Goal: Information Seeking & Learning: Learn about a topic

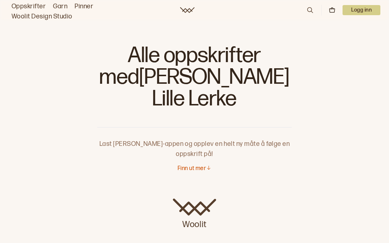
click at [191, 165] on p "Finn ut mer" at bounding box center [192, 169] width 28 height 8
click at [32, 3] on link "Oppskrifter" at bounding box center [29, 6] width 34 height 10
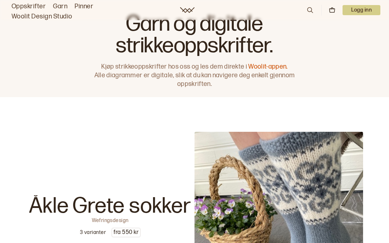
click at [28, 5] on link "Oppskrifter" at bounding box center [29, 6] width 34 height 10
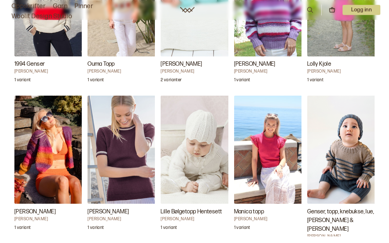
scroll to position [1106, 0]
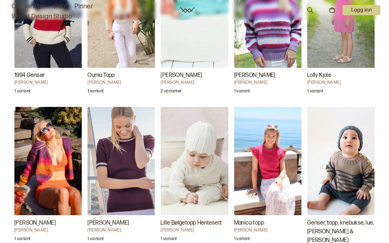
click at [200, 148] on img "Lille Bølgetopp Hentesett" at bounding box center [197, 161] width 72 height 108
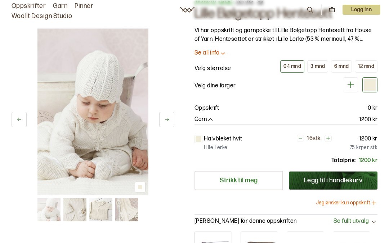
click at [99, 204] on img at bounding box center [100, 209] width 23 height 23
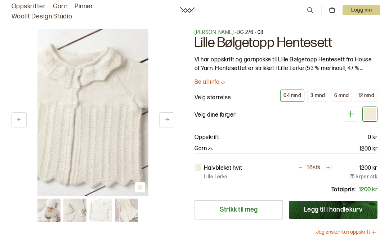
click at [210, 82] on p "Se all info" at bounding box center [207, 83] width 25 height 8
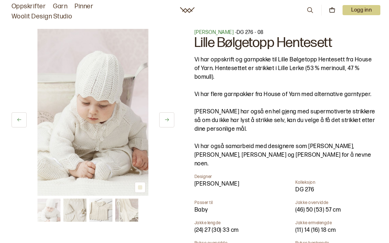
click at [165, 121] on icon at bounding box center [166, 119] width 5 height 5
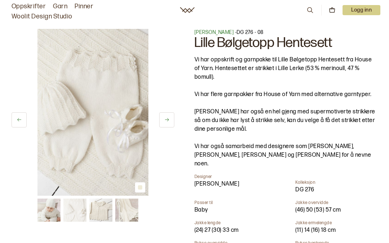
click at [169, 123] on button at bounding box center [166, 119] width 15 height 15
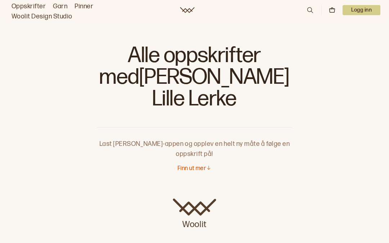
click at [30, 9] on link "Oppskrifter" at bounding box center [29, 6] width 34 height 10
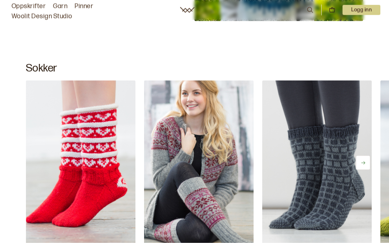
scroll to position [4443, 0]
